Goal: Task Accomplishment & Management: Manage account settings

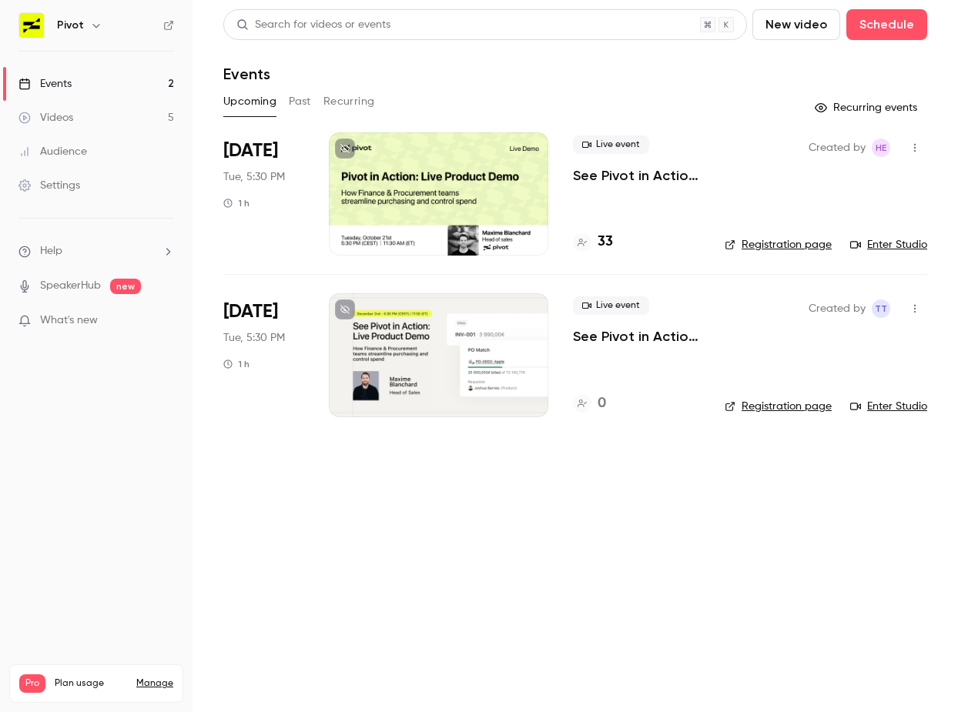
click at [603, 183] on p "See Pivot in Action: Live Product Demo ([DATE] Session)" at bounding box center [636, 175] width 127 height 18
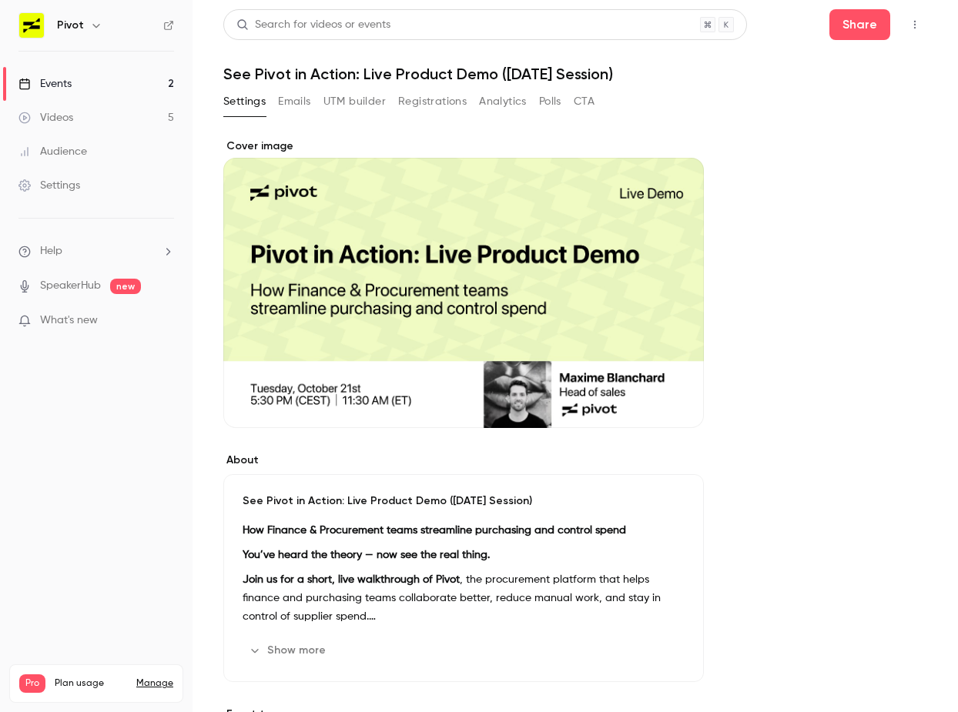
click at [410, 105] on button "Registrations" at bounding box center [432, 101] width 69 height 25
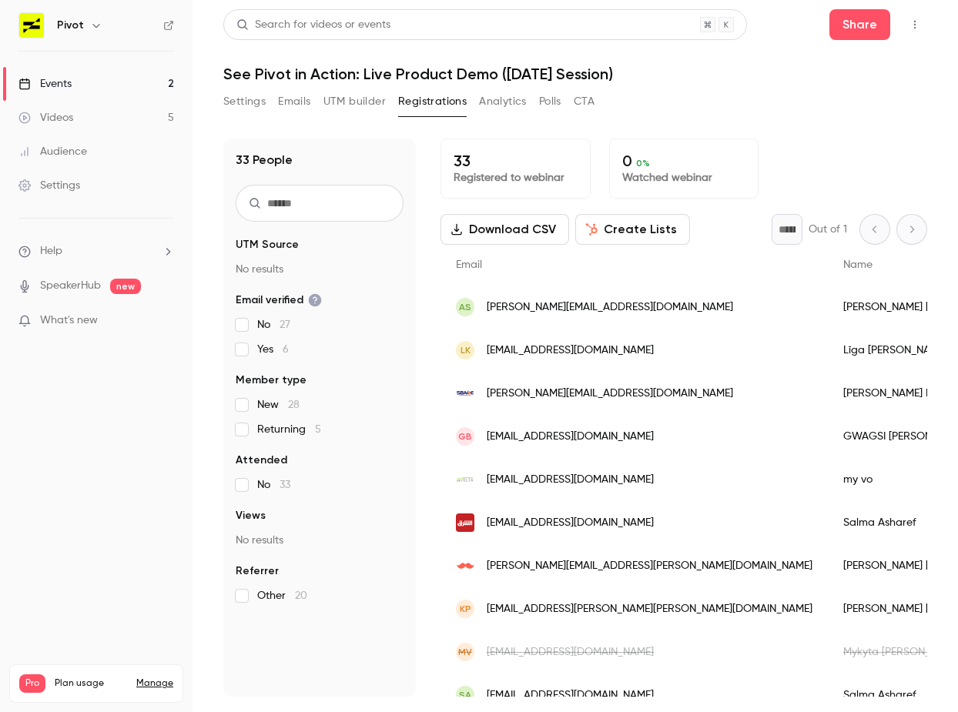
click at [186, 450] on nav "Pivot Events 2 Videos 5 Audience Settings Help SpeakerHub new What's new Pro Pl…" at bounding box center [96, 356] width 192 height 712
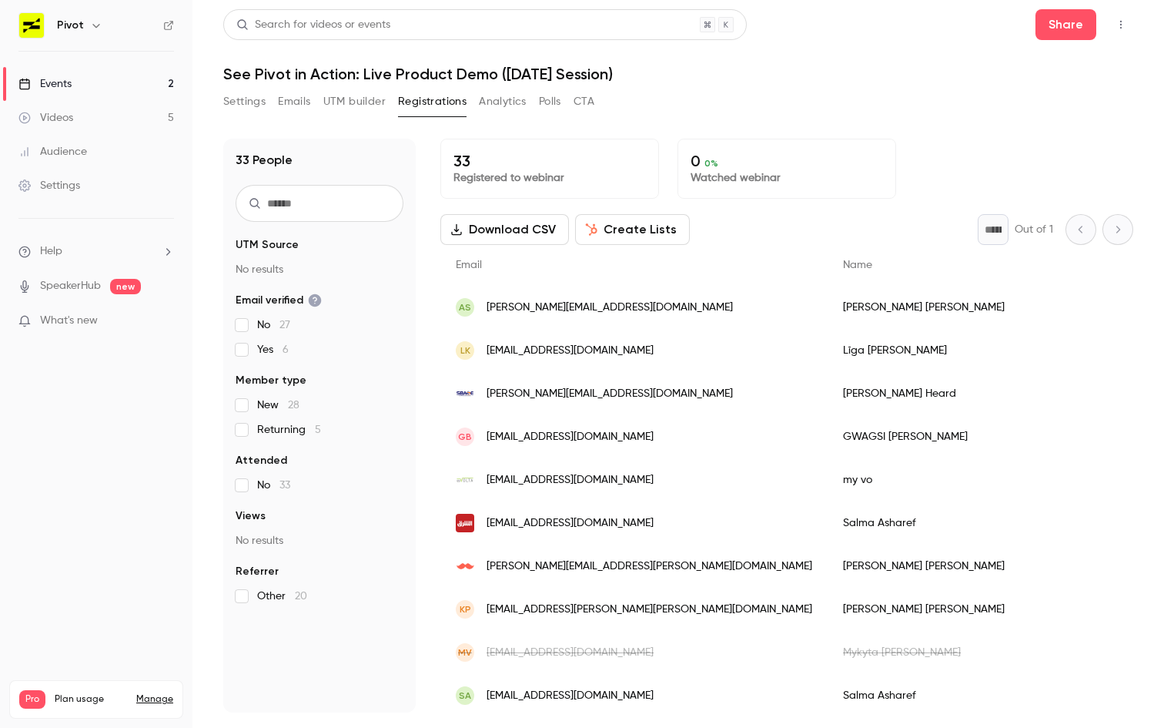
click at [529, 308] on span "[PERSON_NAME][EMAIL_ADDRESS][DOMAIN_NAME]" at bounding box center [610, 308] width 246 height 16
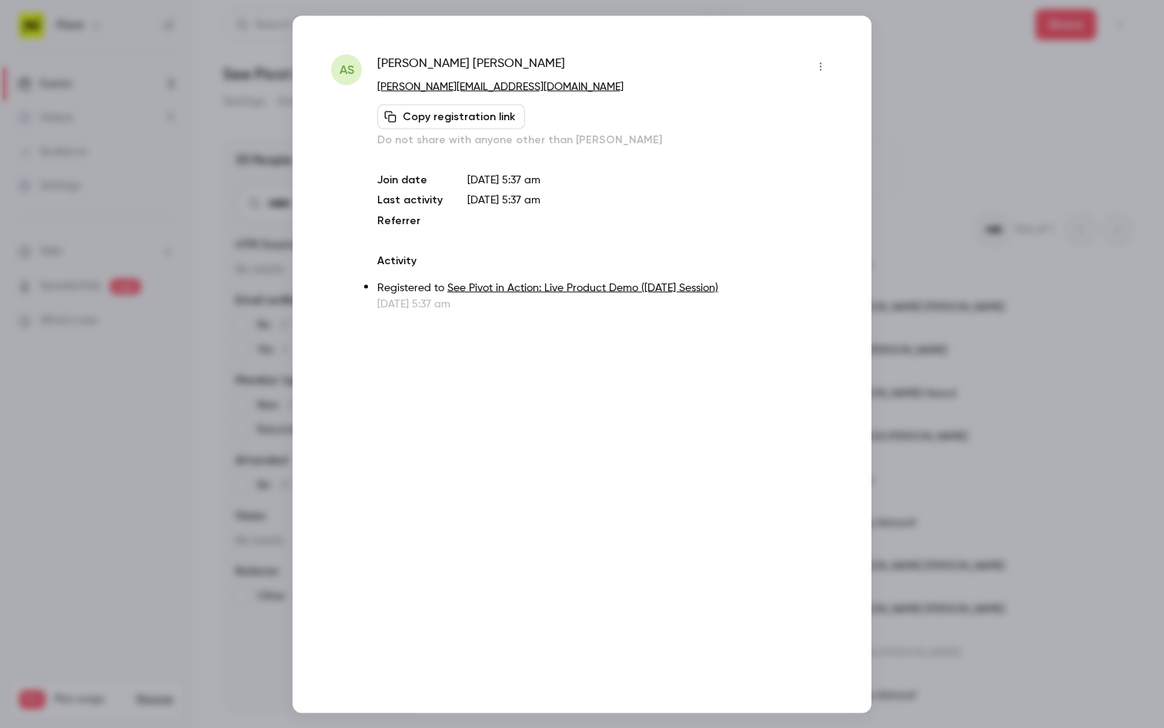
click at [378, 65] on span "Andrew Simmons" at bounding box center [471, 66] width 188 height 25
drag, startPoint x: 378, startPoint y: 65, endPoint x: 471, endPoint y: 65, distance: 93.2
click at [471, 65] on span "Andrew Simmons" at bounding box center [471, 66] width 188 height 25
copy div "Andrew Simmons"
click at [94, 243] on div at bounding box center [582, 364] width 1164 height 728
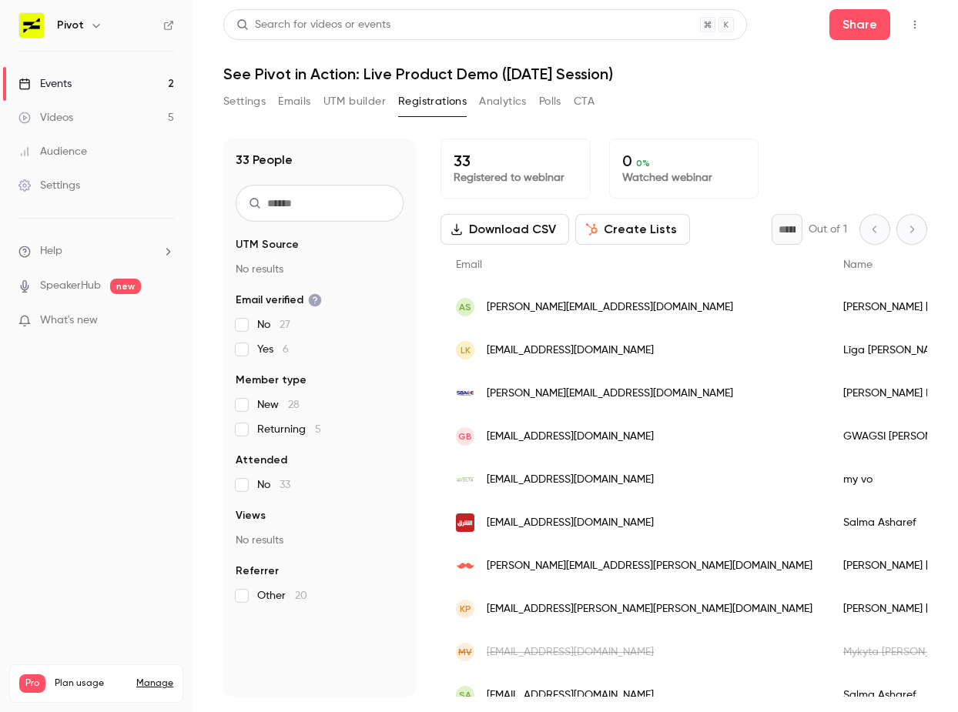
click at [95, 519] on nav "Pivot Events 2 Videos 5 Audience Settings Help SpeakerHub new What's new Pro Pl…" at bounding box center [96, 356] width 192 height 712
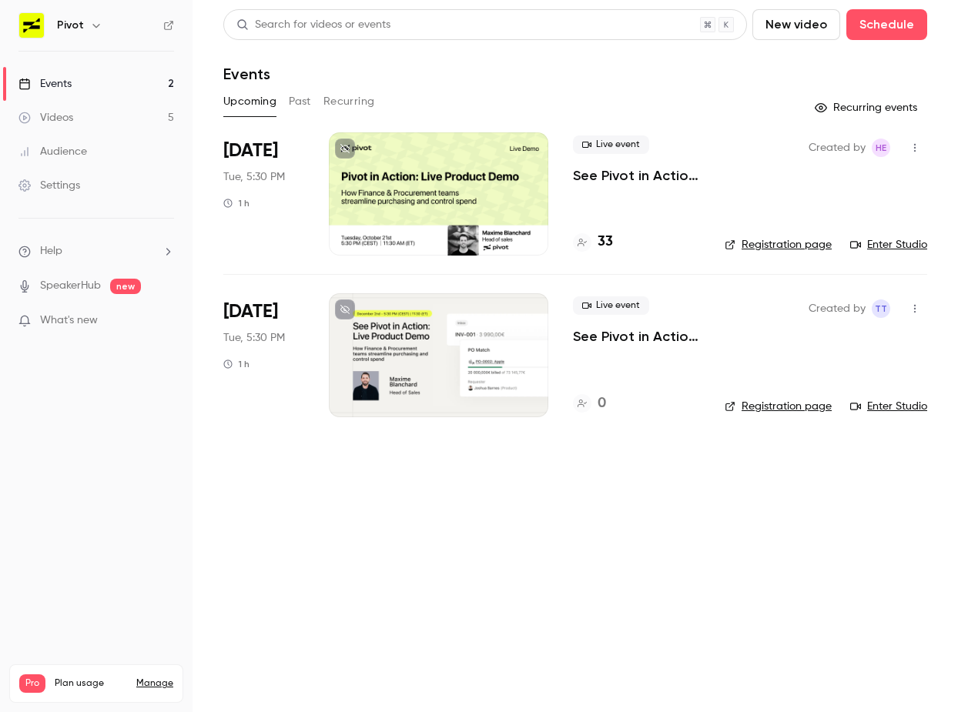
click at [380, 535] on main "Search for videos or events New video Schedule Events Upcoming Past Recurring R…" at bounding box center [574, 356] width 765 height 712
click at [601, 237] on h4 "33" at bounding box center [604, 242] width 15 height 21
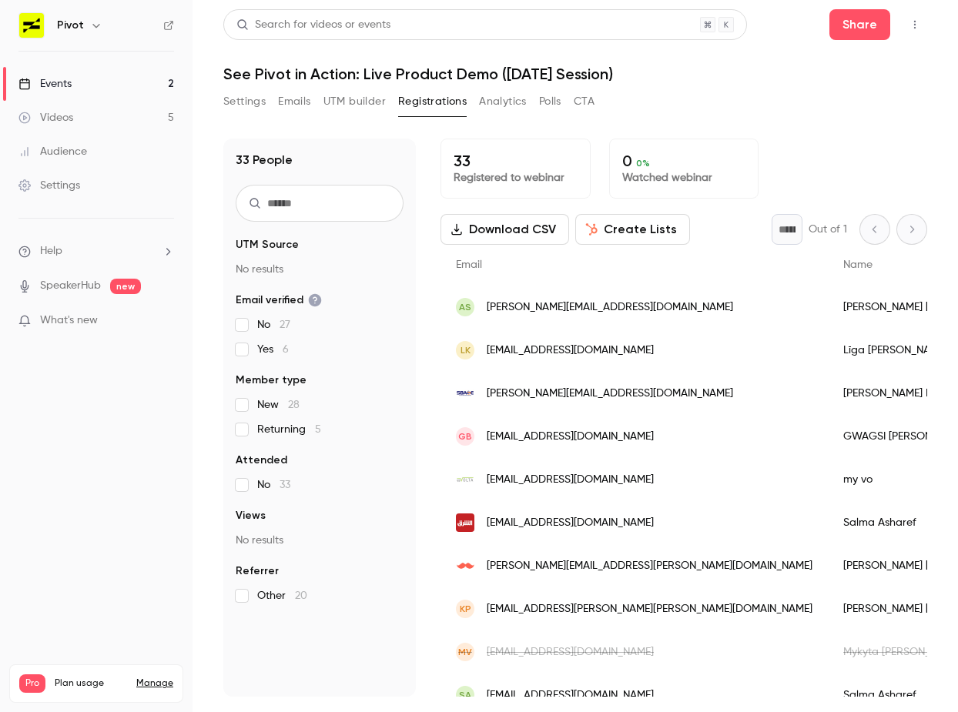
click at [577, 316] on div "AS andrew@cactusaz.com" at bounding box center [633, 307] width 387 height 43
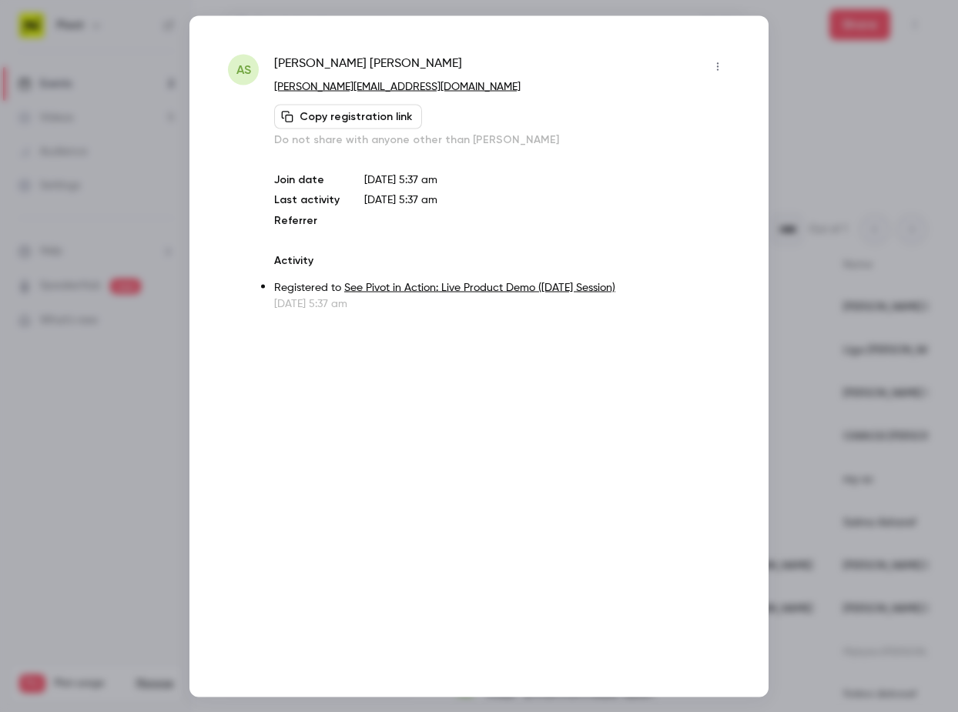
click at [396, 82] on p "[PERSON_NAME][EMAIL_ADDRESS][DOMAIN_NAME]" at bounding box center [502, 87] width 456 height 16
drag, startPoint x: 396, startPoint y: 82, endPoint x: 283, endPoint y: 82, distance: 112.4
click at [283, 82] on p "[PERSON_NAME][EMAIL_ADDRESS][DOMAIN_NAME]" at bounding box center [502, 87] width 456 height 16
copy div "andrew@cactusaz.com Copy registration link"
click at [340, 60] on span "Andrew Simmons" at bounding box center [368, 66] width 188 height 25
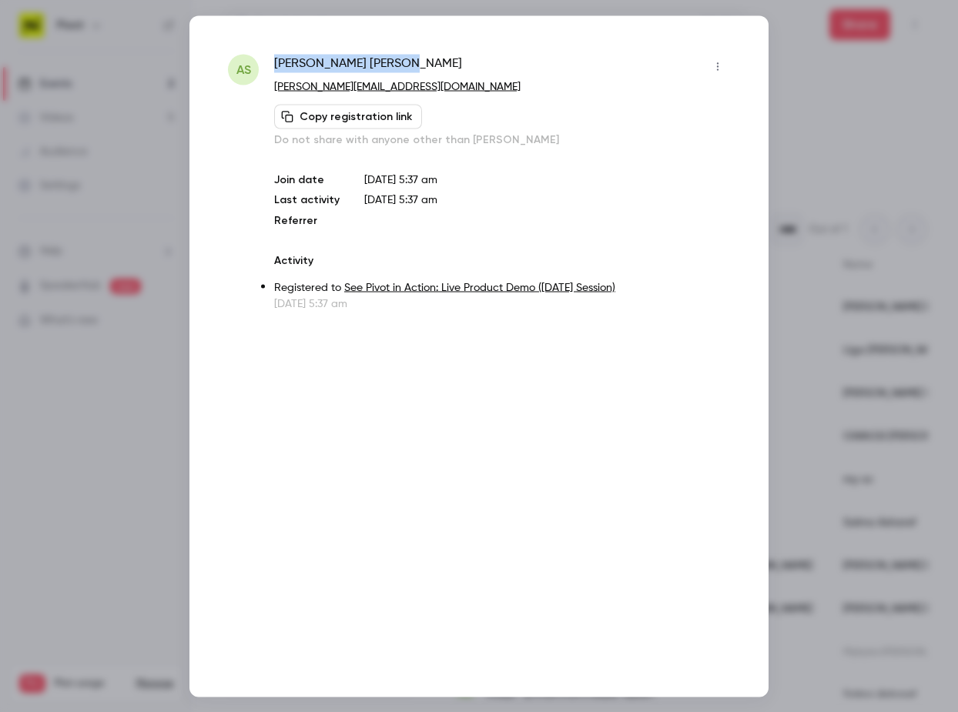
drag, startPoint x: 330, startPoint y: 60, endPoint x: 285, endPoint y: 60, distance: 45.4
click at [285, 60] on span "Andrew Simmons" at bounding box center [368, 66] width 188 height 25
copy span "Andrew Simmons"
click at [412, 79] on p "[PERSON_NAME][EMAIL_ADDRESS][DOMAIN_NAME]" at bounding box center [502, 87] width 456 height 16
drag, startPoint x: 412, startPoint y: 78, endPoint x: 404, endPoint y: 84, distance: 9.9
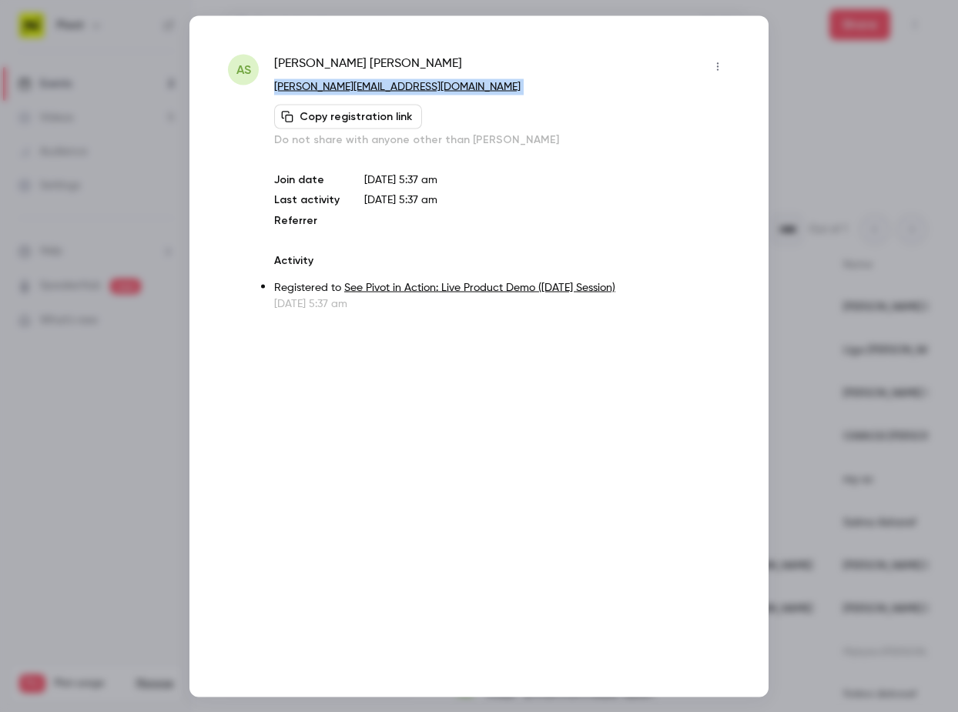
click at [404, 84] on p "[PERSON_NAME][EMAIL_ADDRESS][DOMAIN_NAME]" at bounding box center [502, 87] width 456 height 16
click at [425, 85] on p "[PERSON_NAME][EMAIL_ADDRESS][DOMAIN_NAME]" at bounding box center [502, 87] width 456 height 16
drag, startPoint x: 404, startPoint y: 85, endPoint x: 319, endPoint y: 85, distance: 85.5
click at [319, 85] on p "[PERSON_NAME][EMAIL_ADDRESS][DOMAIN_NAME]" at bounding box center [502, 87] width 456 height 16
copy link "cactusaz.com"
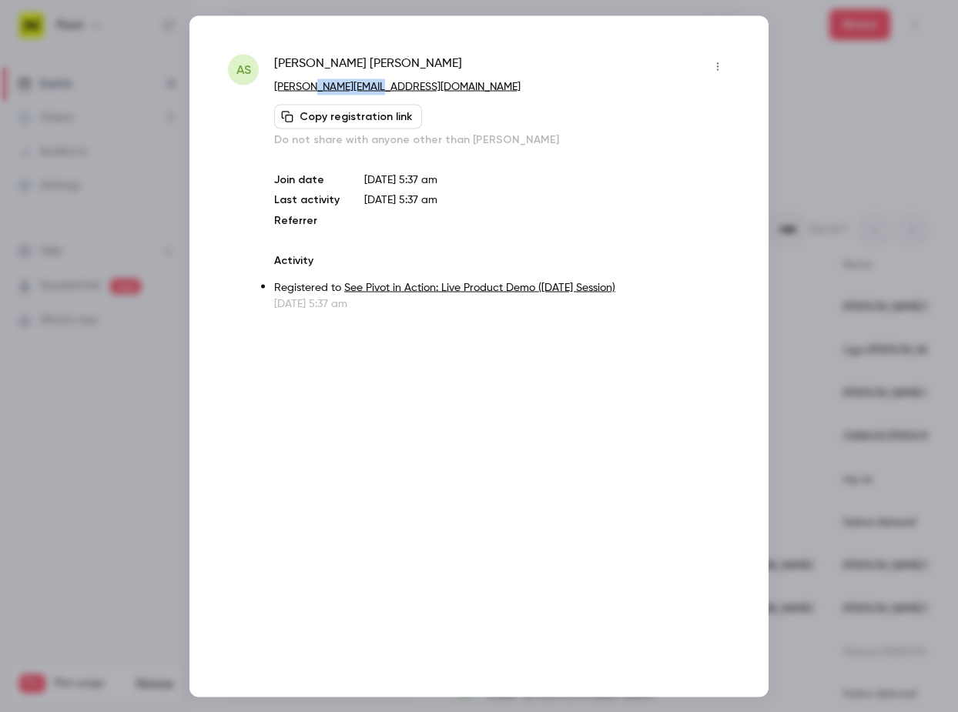
click at [718, 76] on button "button" at bounding box center [717, 66] width 25 height 25
click at [846, 156] on div at bounding box center [479, 356] width 958 height 712
click at [854, 166] on div at bounding box center [479, 356] width 958 height 712
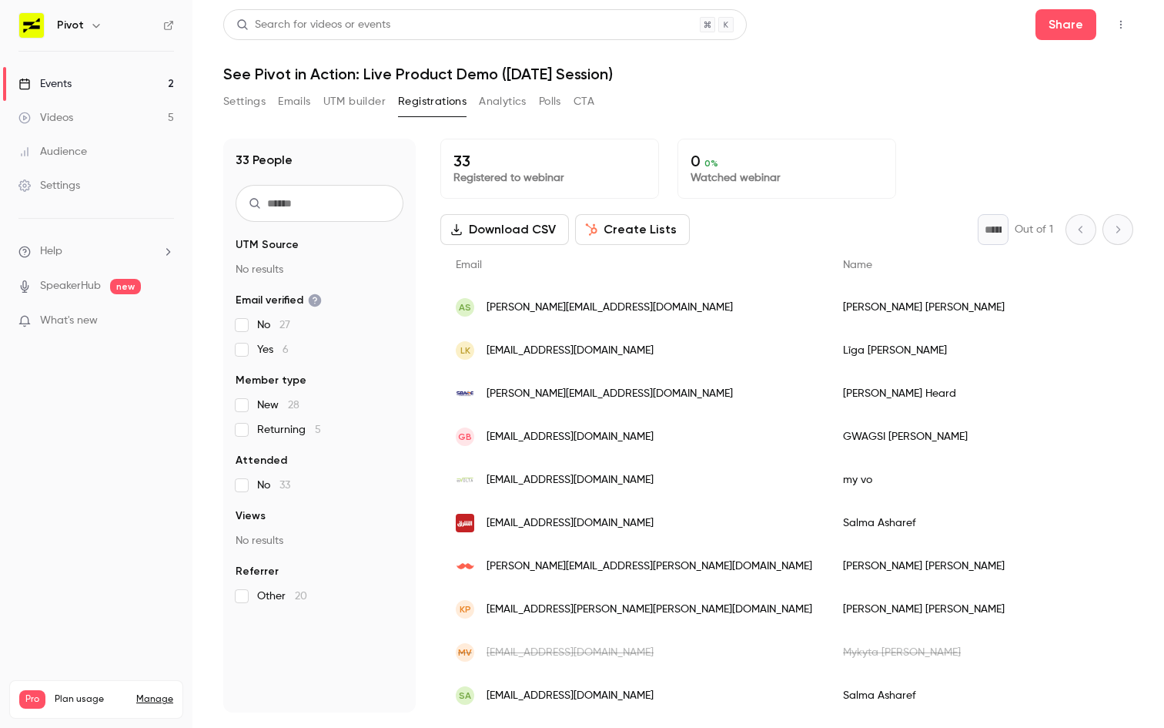
click at [594, 360] on div "LK liga.kalvane@gmail.com" at bounding box center [633, 350] width 387 height 43
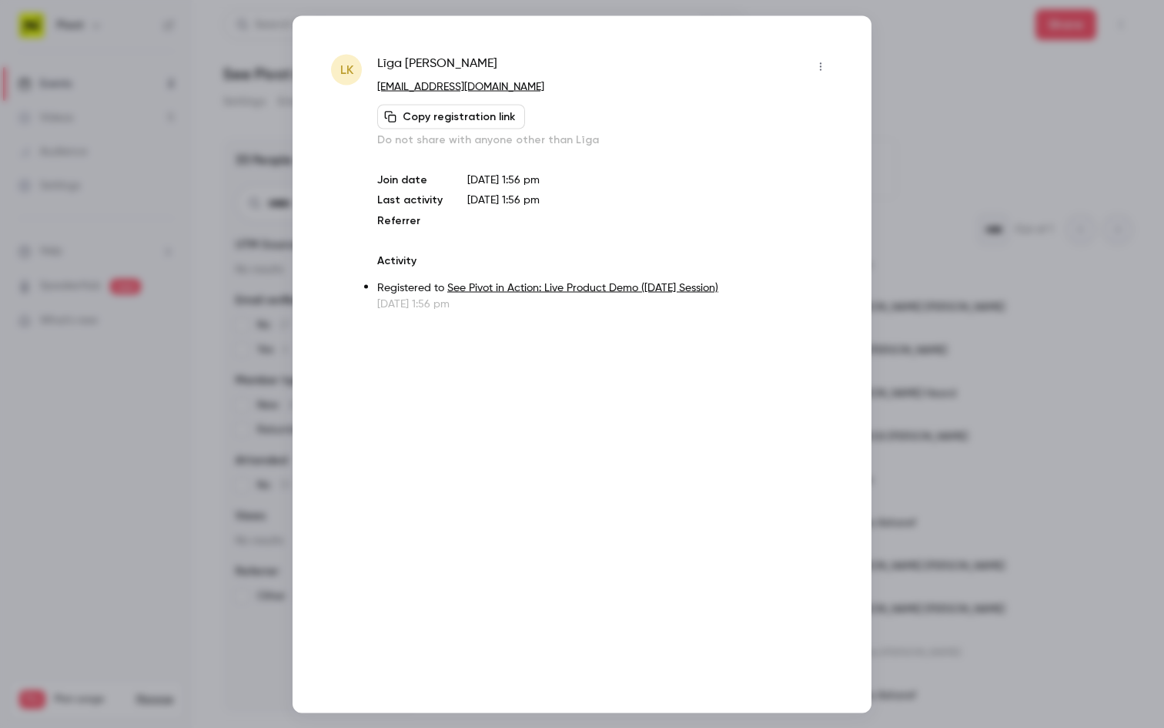
click at [477, 59] on div "Līga Kārkliņa" at bounding box center [605, 66] width 456 height 25
drag, startPoint x: 477, startPoint y: 59, endPoint x: 365, endPoint y: 59, distance: 111.6
click at [365, 59] on div "LK Līga Kārkliņa liga.kalvane@gmail.com Copy registration link Do not share wit…" at bounding box center [582, 182] width 502 height 257
click at [483, 59] on div "Līga Kārkliņa" at bounding box center [605, 66] width 456 height 25
click at [465, 61] on div "Līga Kārkliņa" at bounding box center [605, 66] width 456 height 25
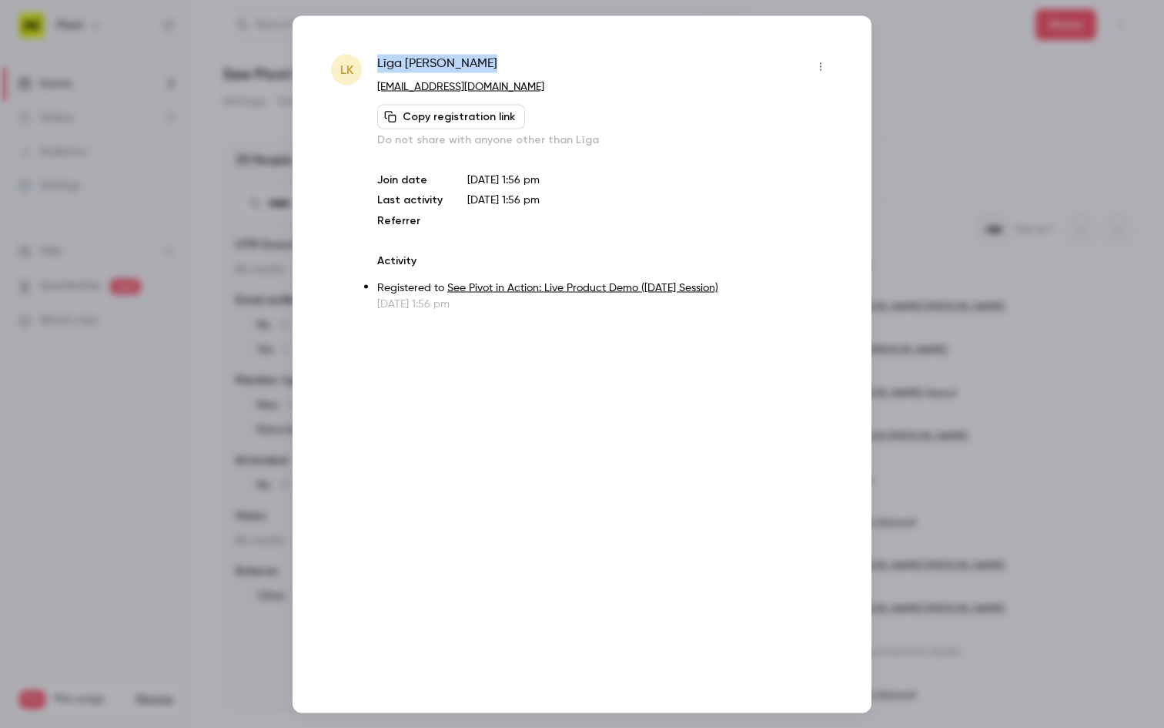
drag, startPoint x: 465, startPoint y: 61, endPoint x: 380, endPoint y: 60, distance: 84.7
click at [380, 60] on div "Līga Kārkliņa" at bounding box center [605, 66] width 456 height 25
copy div "Līga Kārkliņa"
click at [914, 285] on div at bounding box center [582, 364] width 1164 height 728
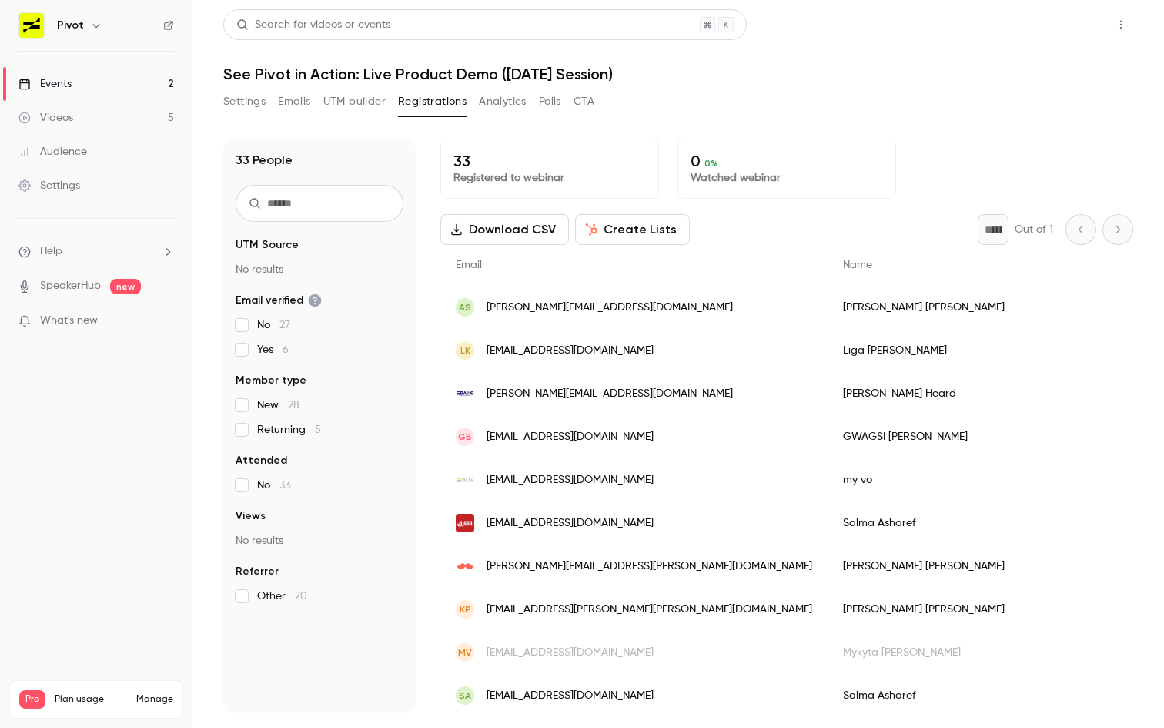
click at [957, 30] on button "Share" at bounding box center [1066, 24] width 61 height 31
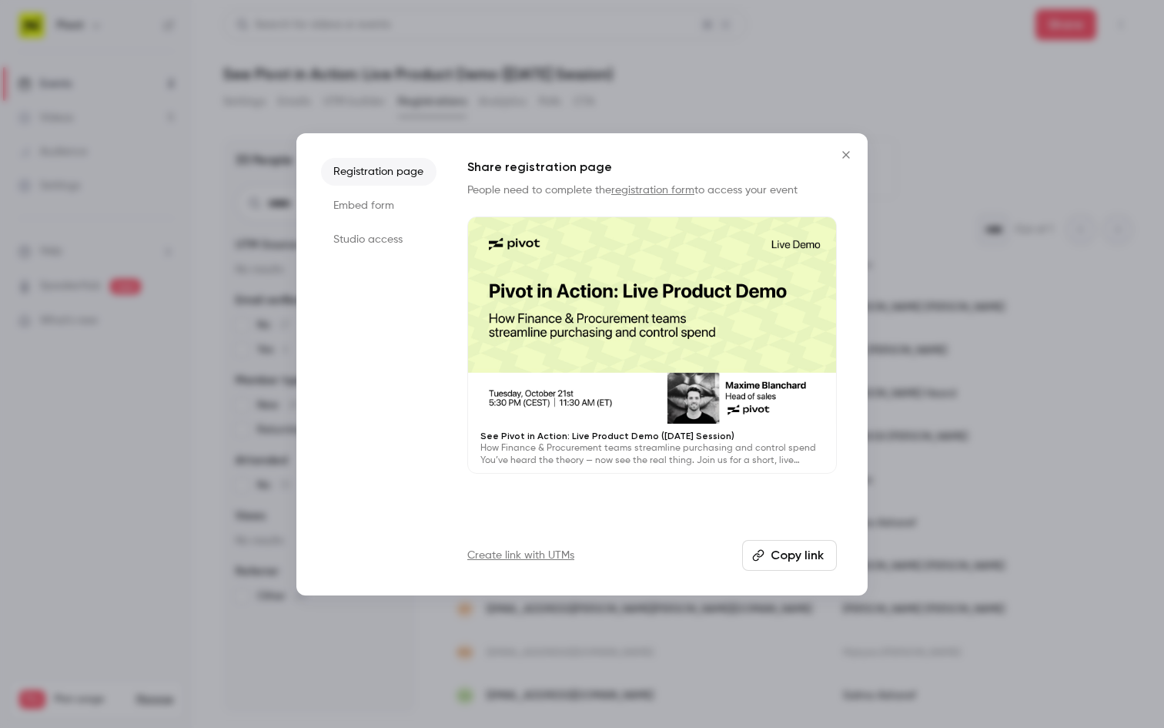
click at [771, 557] on button "Copy link" at bounding box center [789, 555] width 95 height 31
click at [957, 310] on div at bounding box center [582, 364] width 1164 height 728
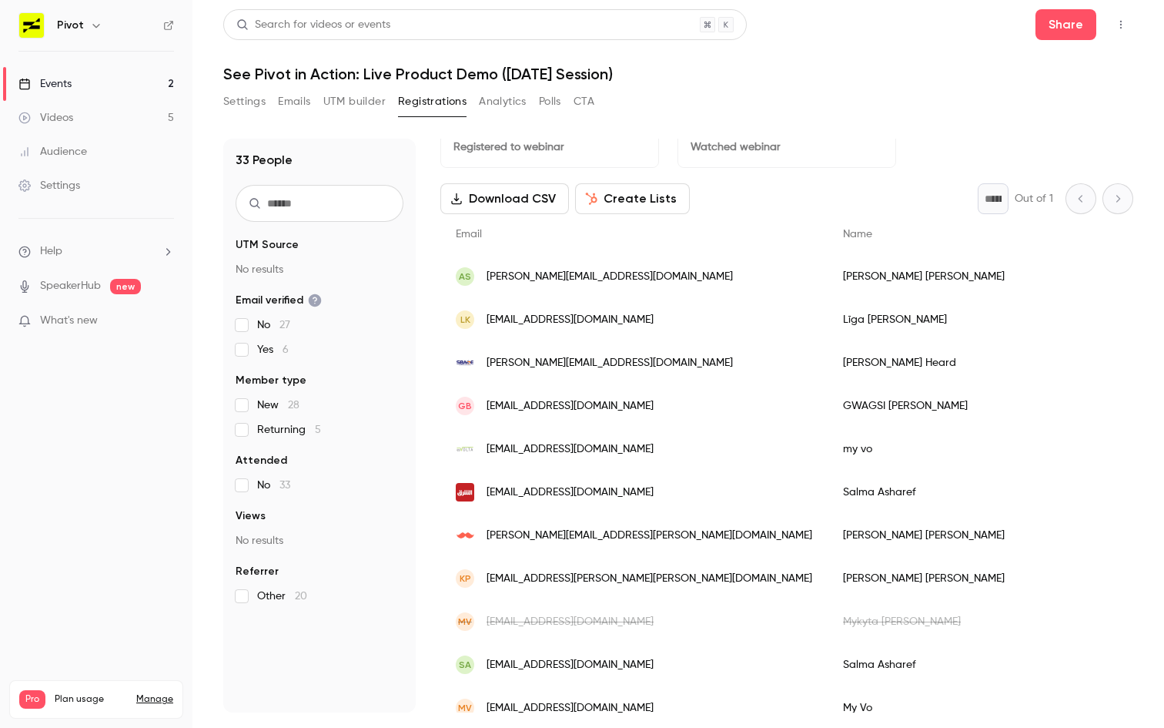
scroll to position [41, 0]
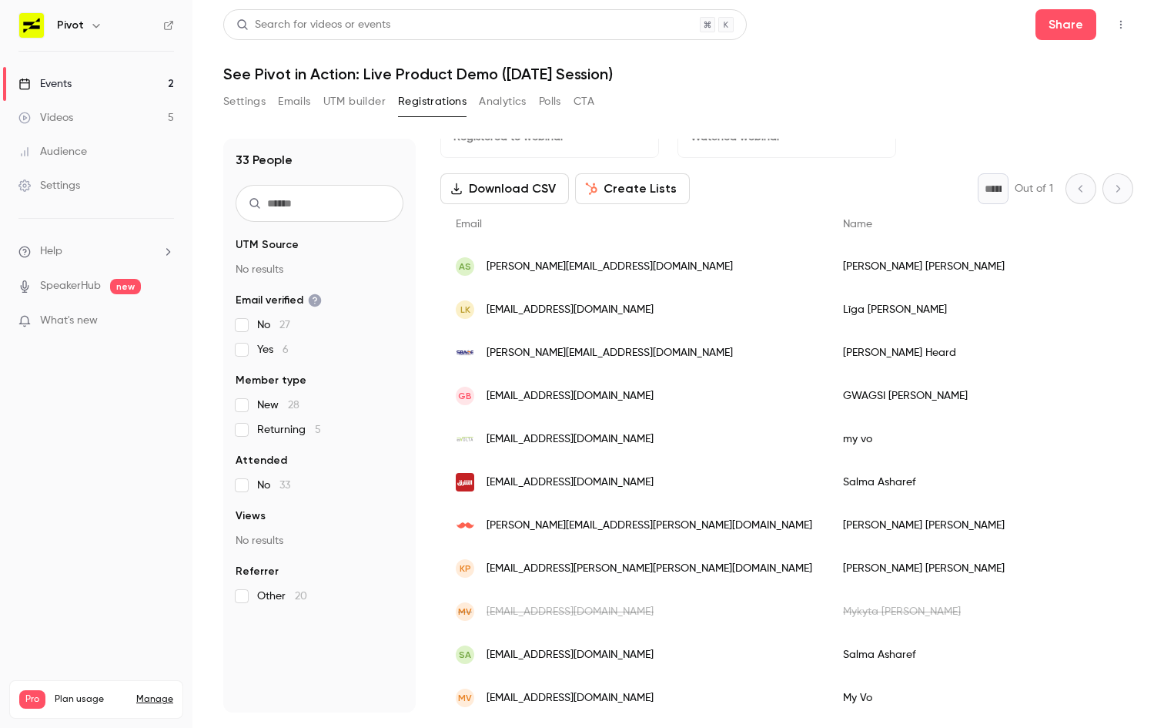
click at [598, 367] on div "[PERSON_NAME][EMAIL_ADDRESS][DOMAIN_NAME]" at bounding box center [633, 352] width 387 height 43
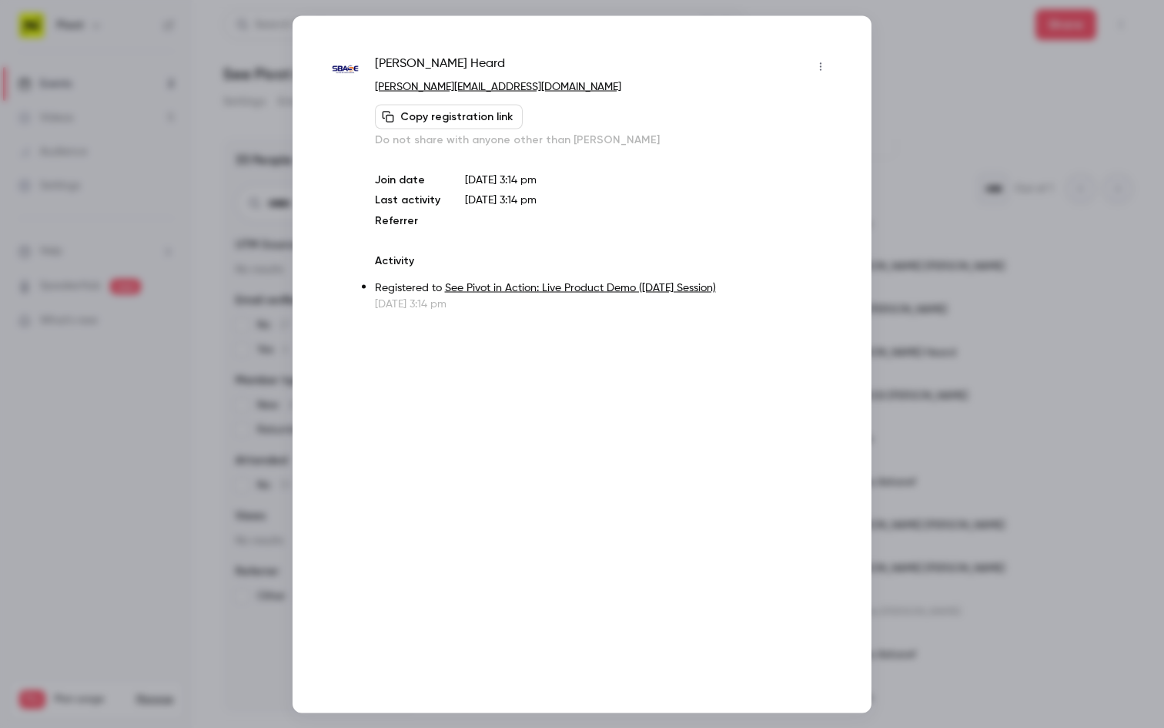
click at [366, 57] on div "Paul Heard paul.h@sbasetech.net Copy registration link Do not share with anyone…" at bounding box center [582, 182] width 502 height 257
drag, startPoint x: 366, startPoint y: 57, endPoint x: 445, endPoint y: 59, distance: 79.3
click at [430, 59] on div "Paul Heard paul.h@sbasetech.net Copy registration link Do not share with anyone…" at bounding box center [582, 182] width 502 height 257
click at [454, 60] on div "Paul Heard" at bounding box center [604, 66] width 458 height 25
drag, startPoint x: 454, startPoint y: 60, endPoint x: 388, endPoint y: 60, distance: 66.2
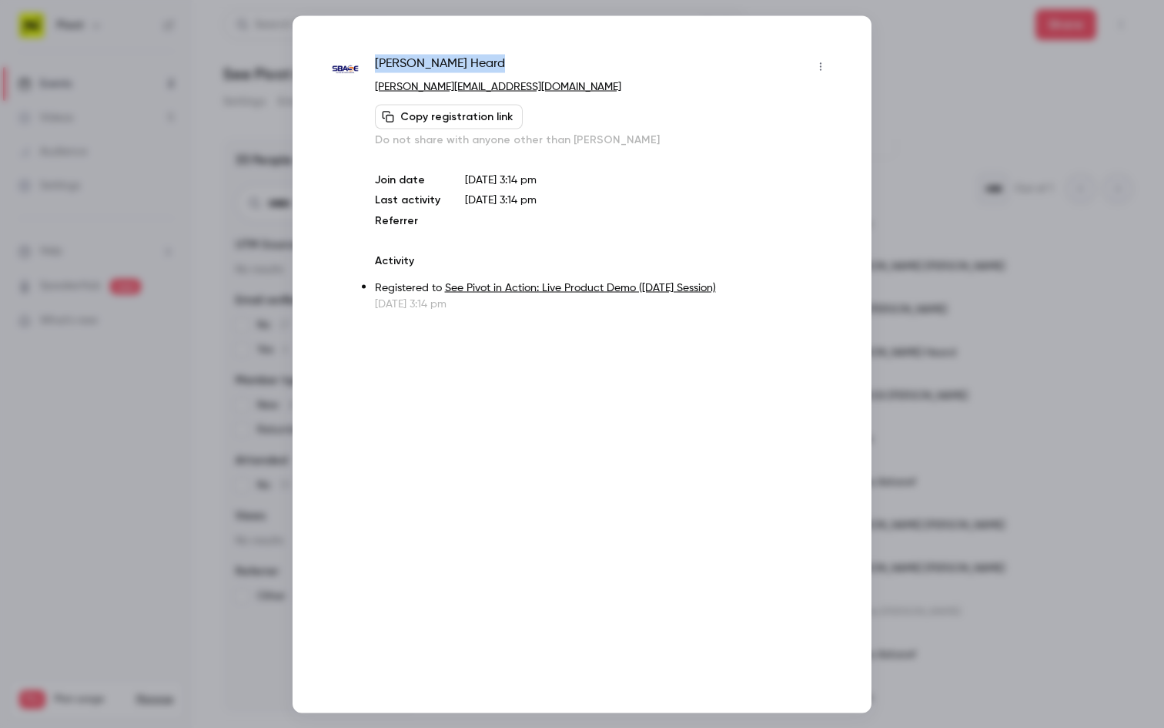
click at [388, 60] on div "Paul Heard" at bounding box center [604, 66] width 458 height 25
click at [957, 477] on div at bounding box center [582, 364] width 1164 height 728
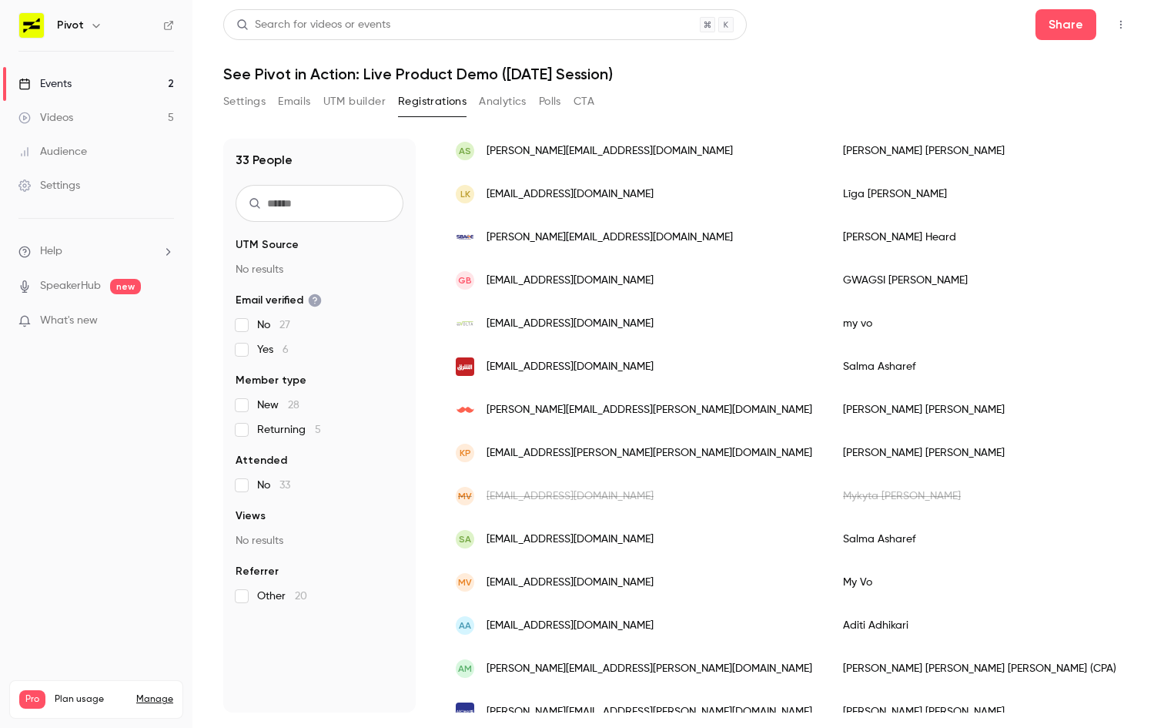
scroll to position [159, 0]
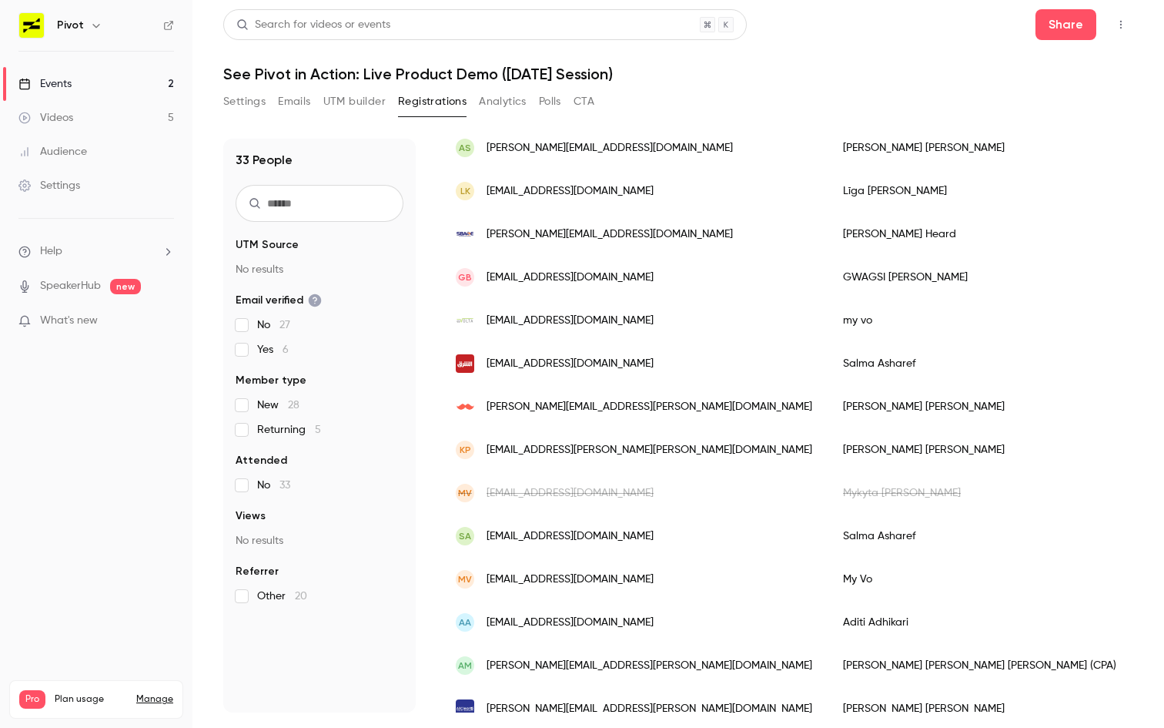
click at [574, 276] on span "[EMAIL_ADDRESS][DOMAIN_NAME]" at bounding box center [570, 277] width 167 height 16
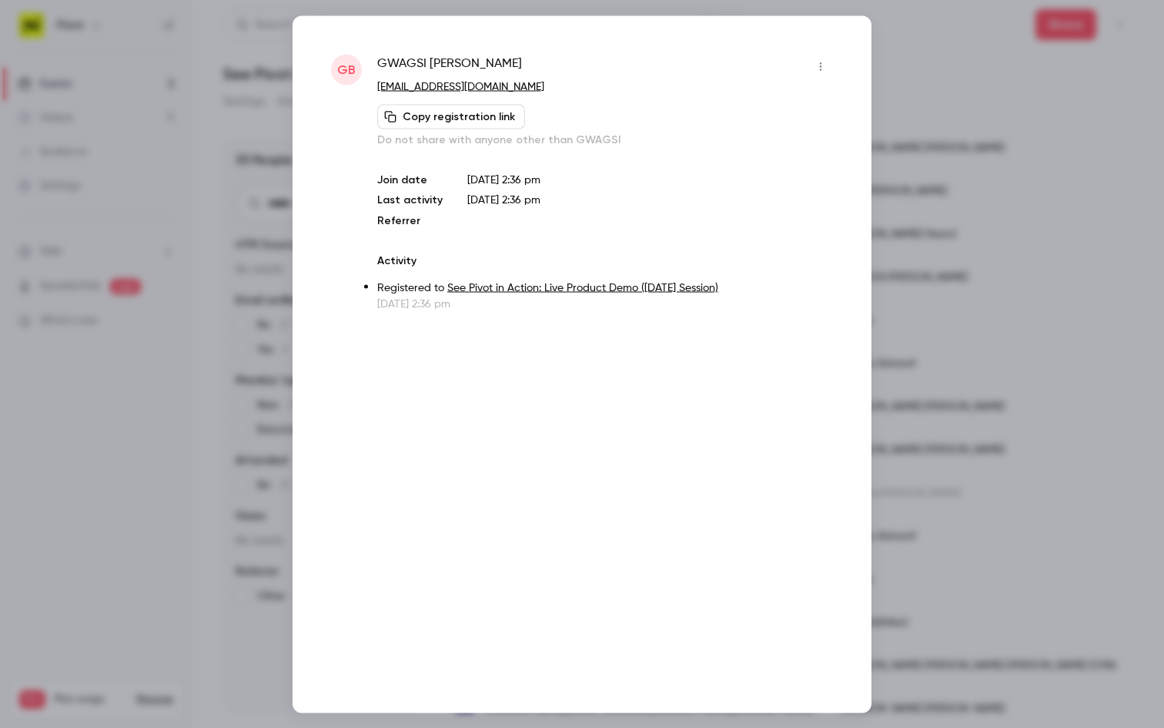
click at [389, 62] on span "GWAGSI BRIAN SENTIE" at bounding box center [449, 66] width 145 height 25
drag, startPoint x: 389, startPoint y: 62, endPoint x: 476, endPoint y: 62, distance: 87.0
click at [476, 62] on span "GWAGSI BRIAN SENTIE" at bounding box center [449, 66] width 145 height 25
copy span "GWAGSI BRIAN SENTIE"
click at [936, 366] on div at bounding box center [582, 364] width 1164 height 728
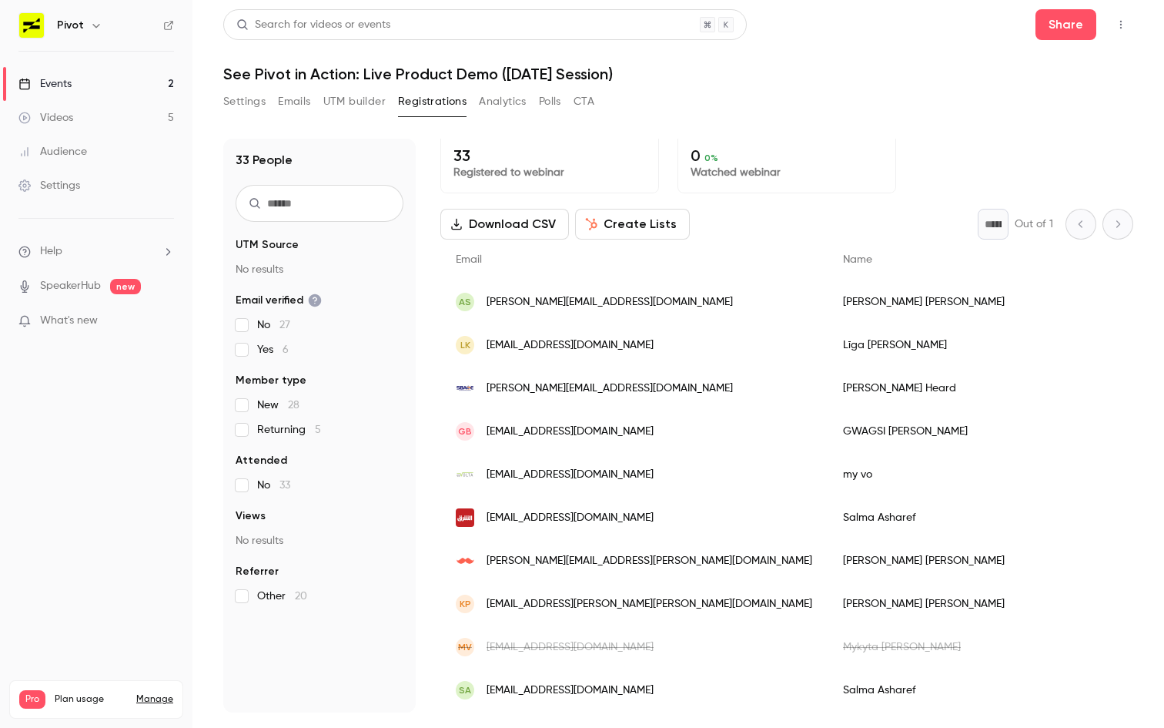
scroll to position [0, 0]
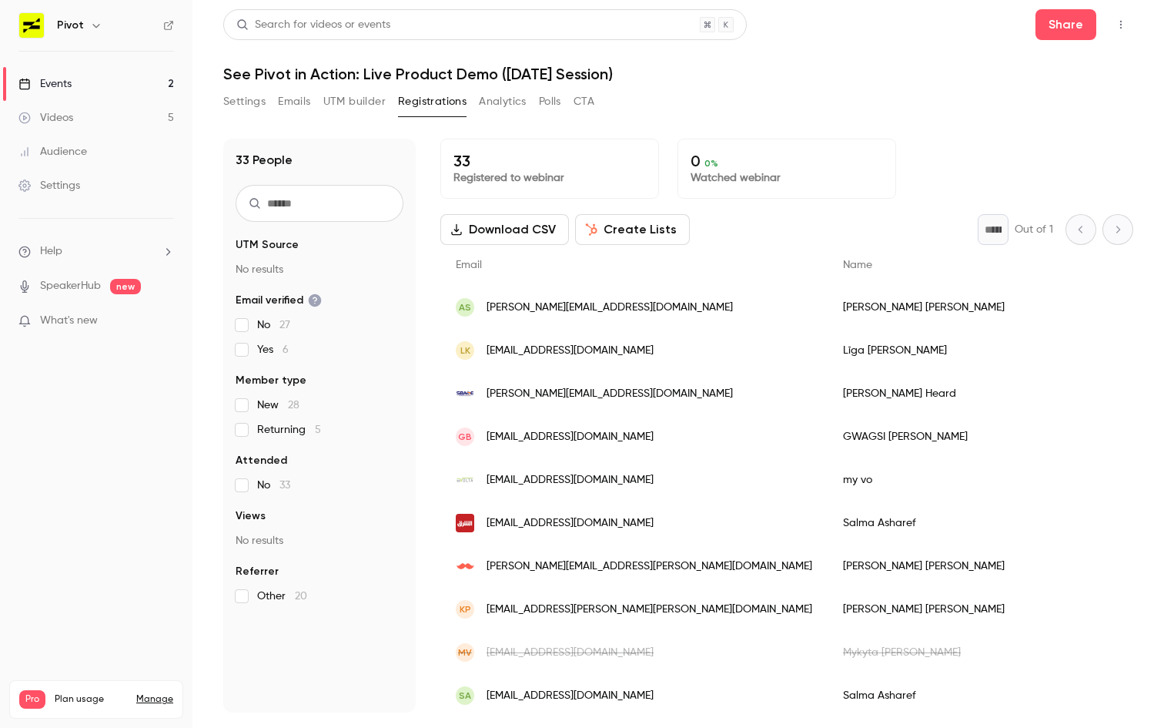
click at [828, 312] on div "Andrew Simmons" at bounding box center [980, 307] width 304 height 43
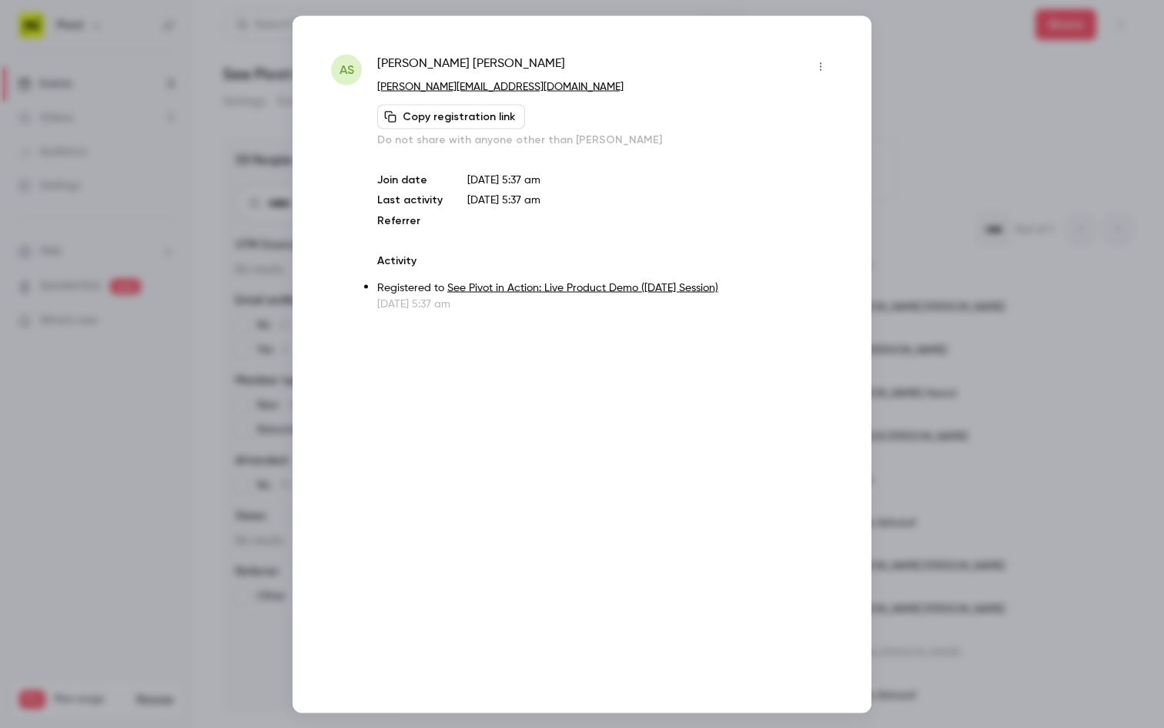
click at [467, 59] on span "Andrew Simmons" at bounding box center [471, 66] width 188 height 25
drag, startPoint x: 467, startPoint y: 59, endPoint x: 406, endPoint y: 59, distance: 61.6
click at [406, 59] on span "Andrew Simmons" at bounding box center [471, 66] width 188 height 25
copy span "Andrew Simmons"
click at [829, 69] on button "button" at bounding box center [820, 66] width 25 height 25
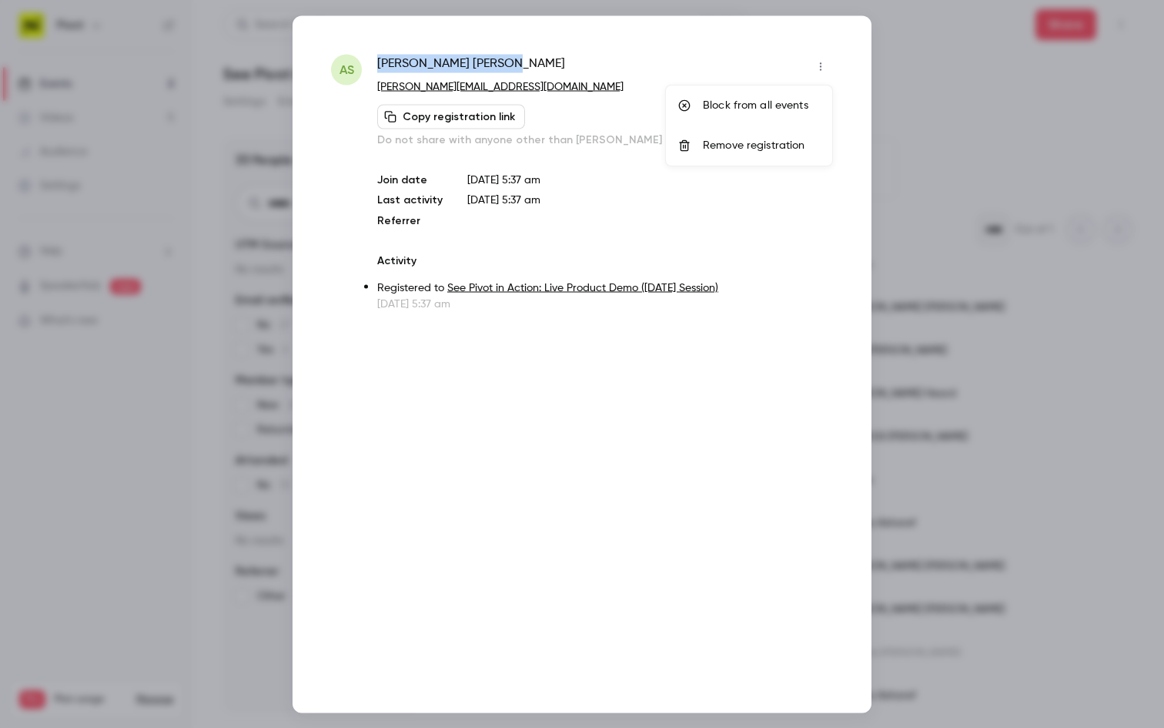
click at [755, 109] on div "Block from all events" at bounding box center [761, 105] width 117 height 15
